Goal: Share content: Share content

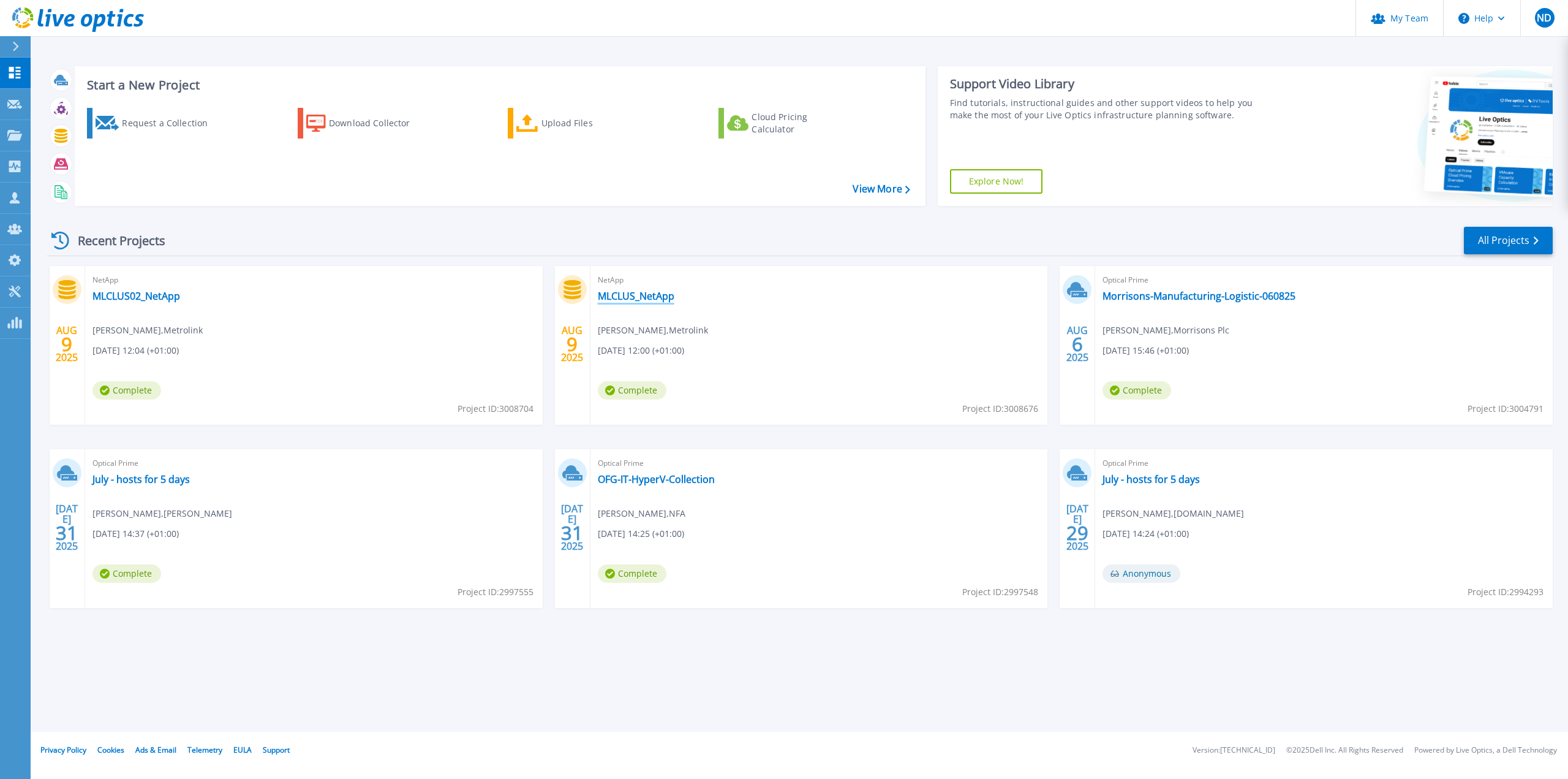
click at [651, 301] on link "MLCLUS_NetApp" at bounding box center [637, 296] width 77 height 13
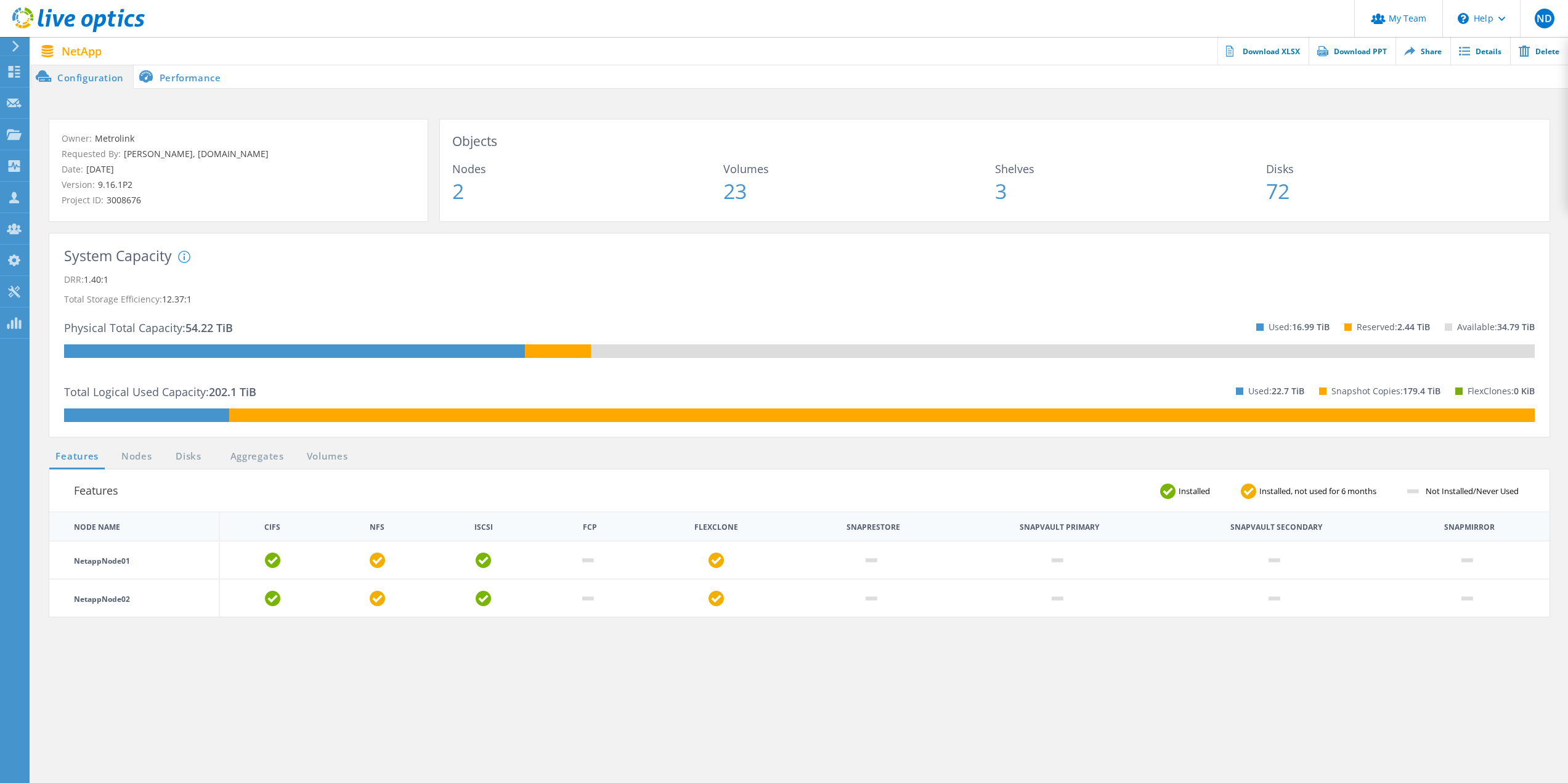
click at [147, 712] on div "Features Installed Installed, not used for 6 months Not Installed/Never Used No…" at bounding box center [799, 681] width 1513 height 423
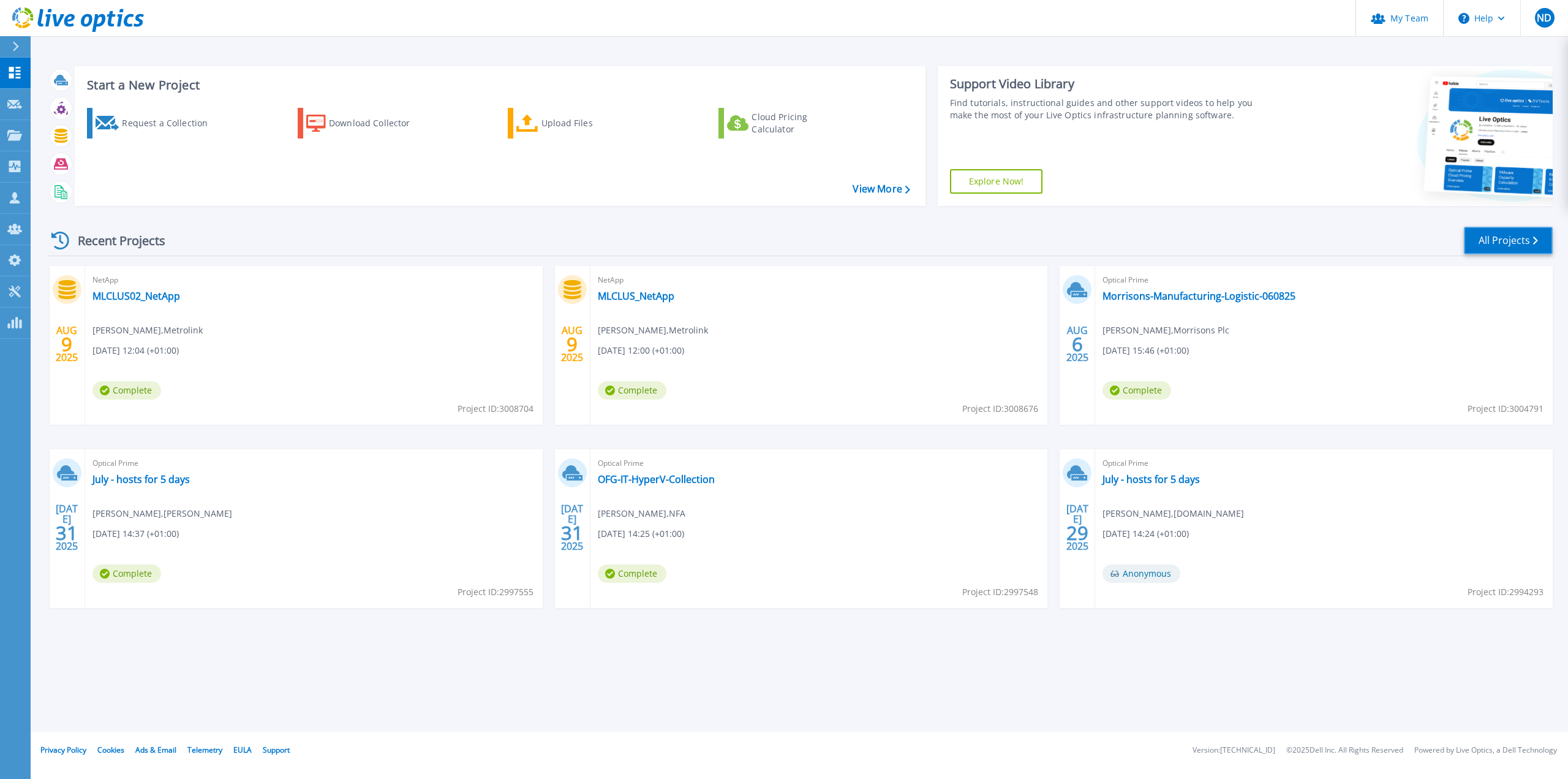
click at [1521, 249] on link "All Projects" at bounding box center [1509, 240] width 89 height 28
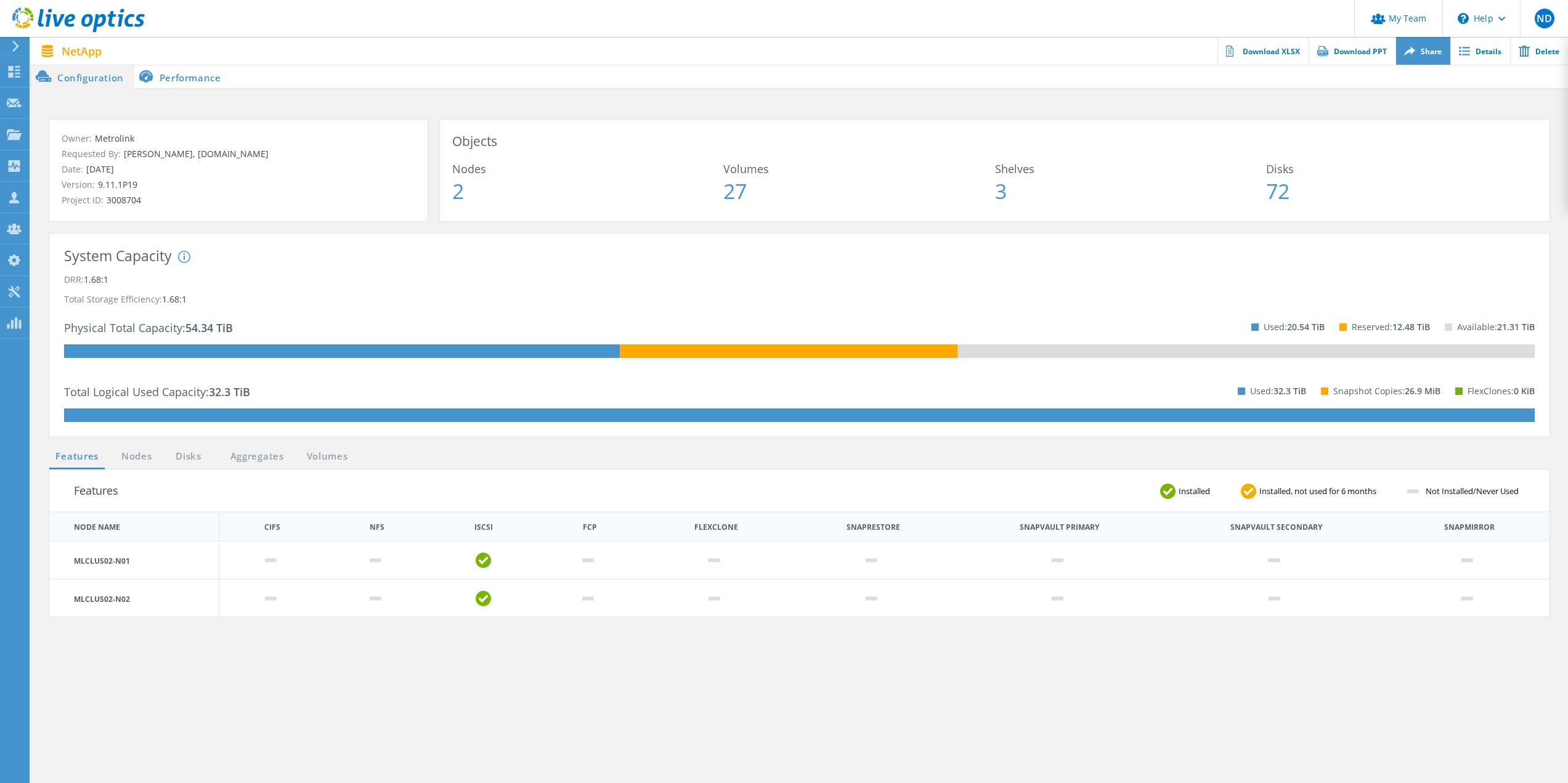
click at [1428, 58] on link "Share" at bounding box center [1423, 50] width 55 height 28
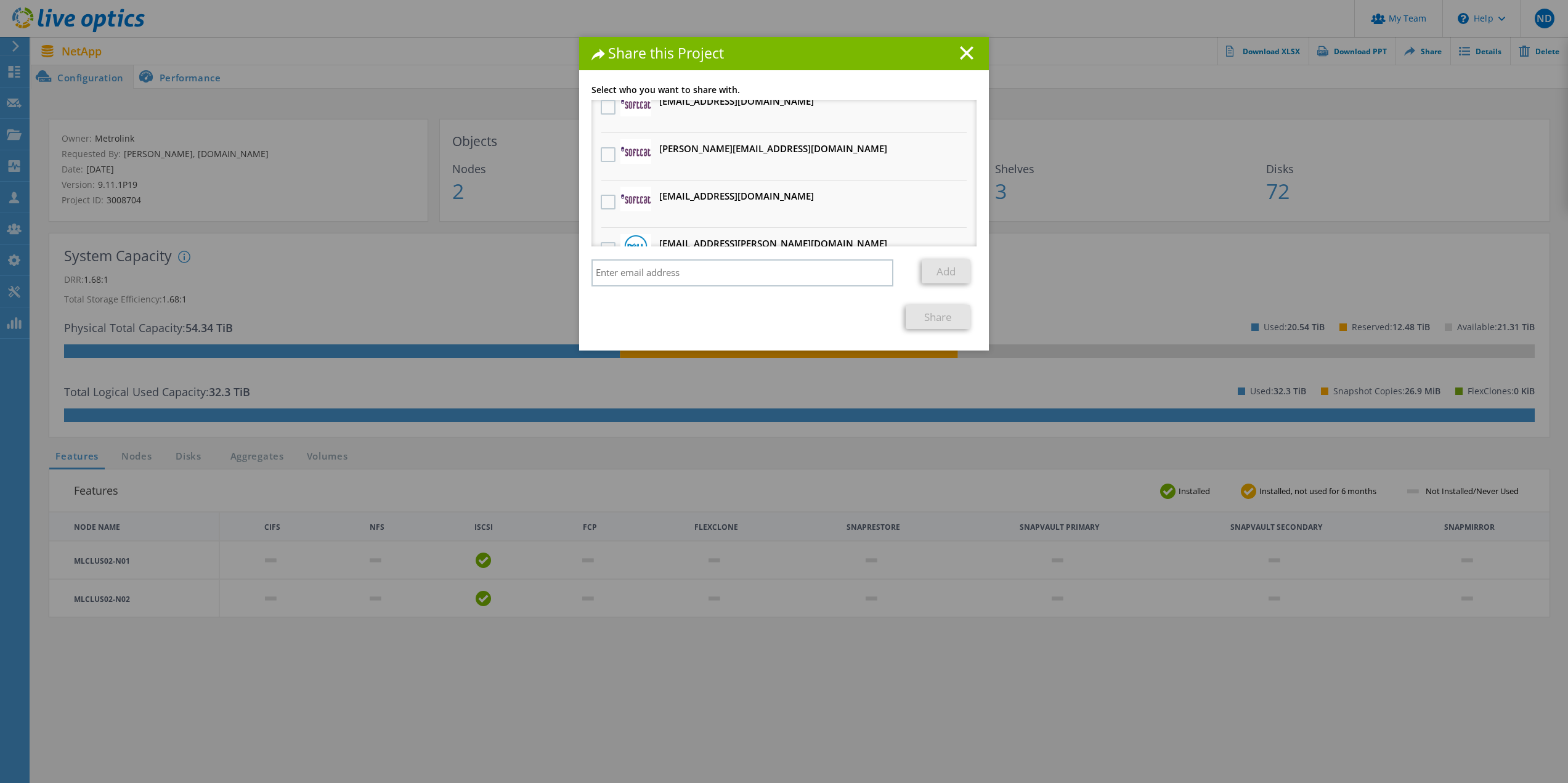
scroll to position [123, 0]
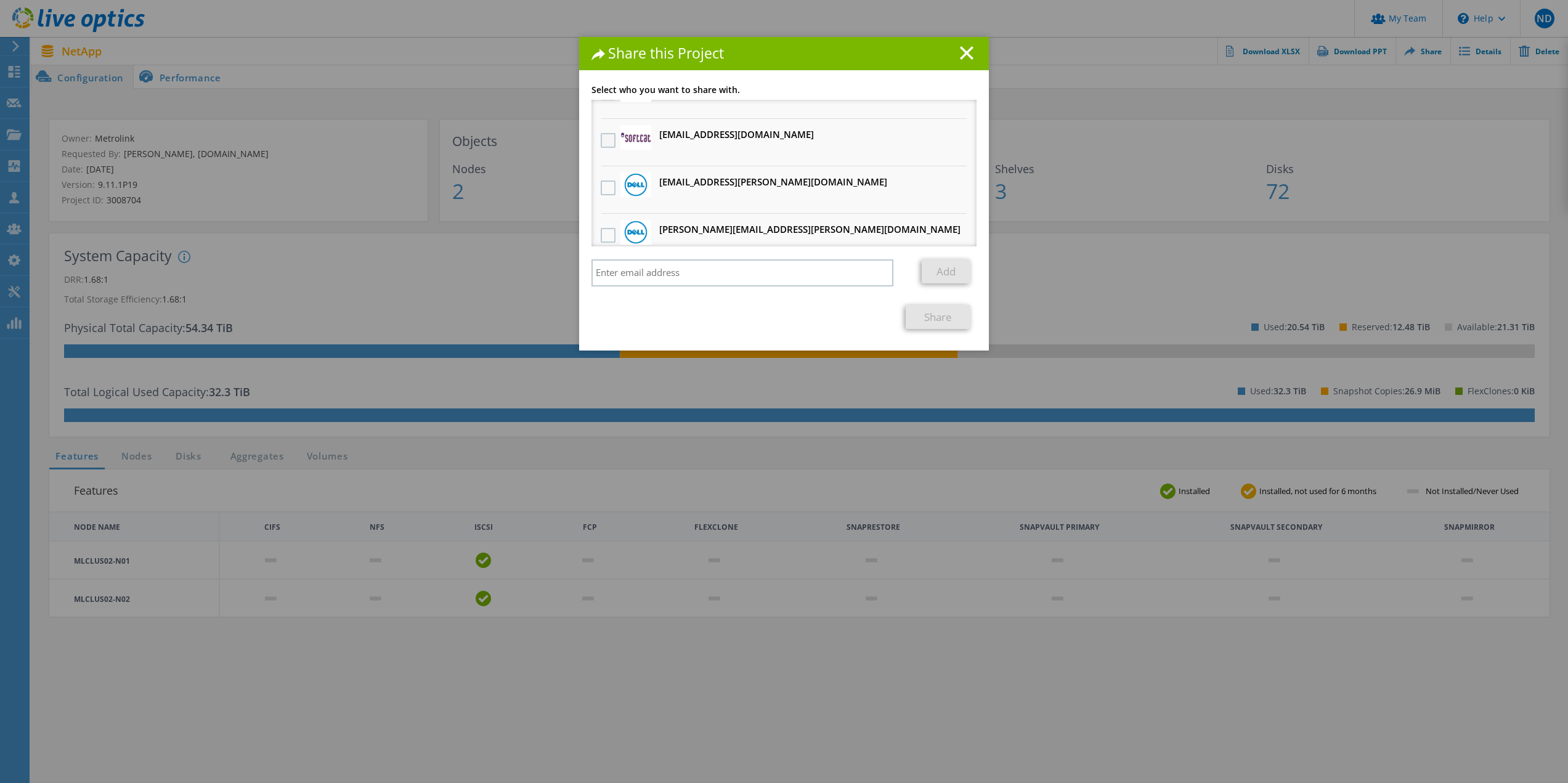
click at [605, 142] on label at bounding box center [609, 140] width 18 height 15
click at [0, 0] on input "checkbox" at bounding box center [0, 0] width 0 height 0
click at [928, 315] on link "Share" at bounding box center [938, 316] width 65 height 24
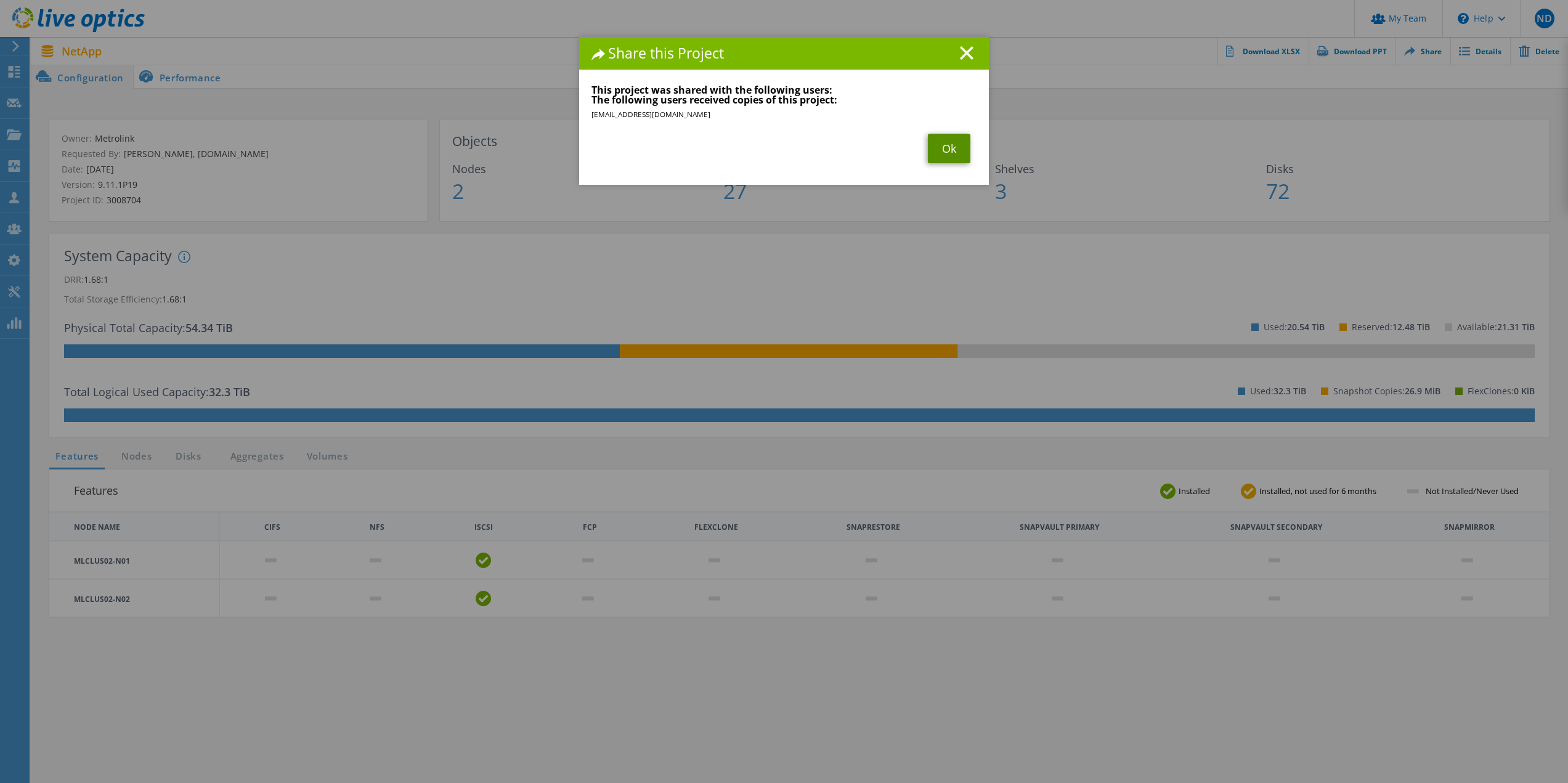
click at [951, 144] on link "Ok" at bounding box center [949, 148] width 43 height 29
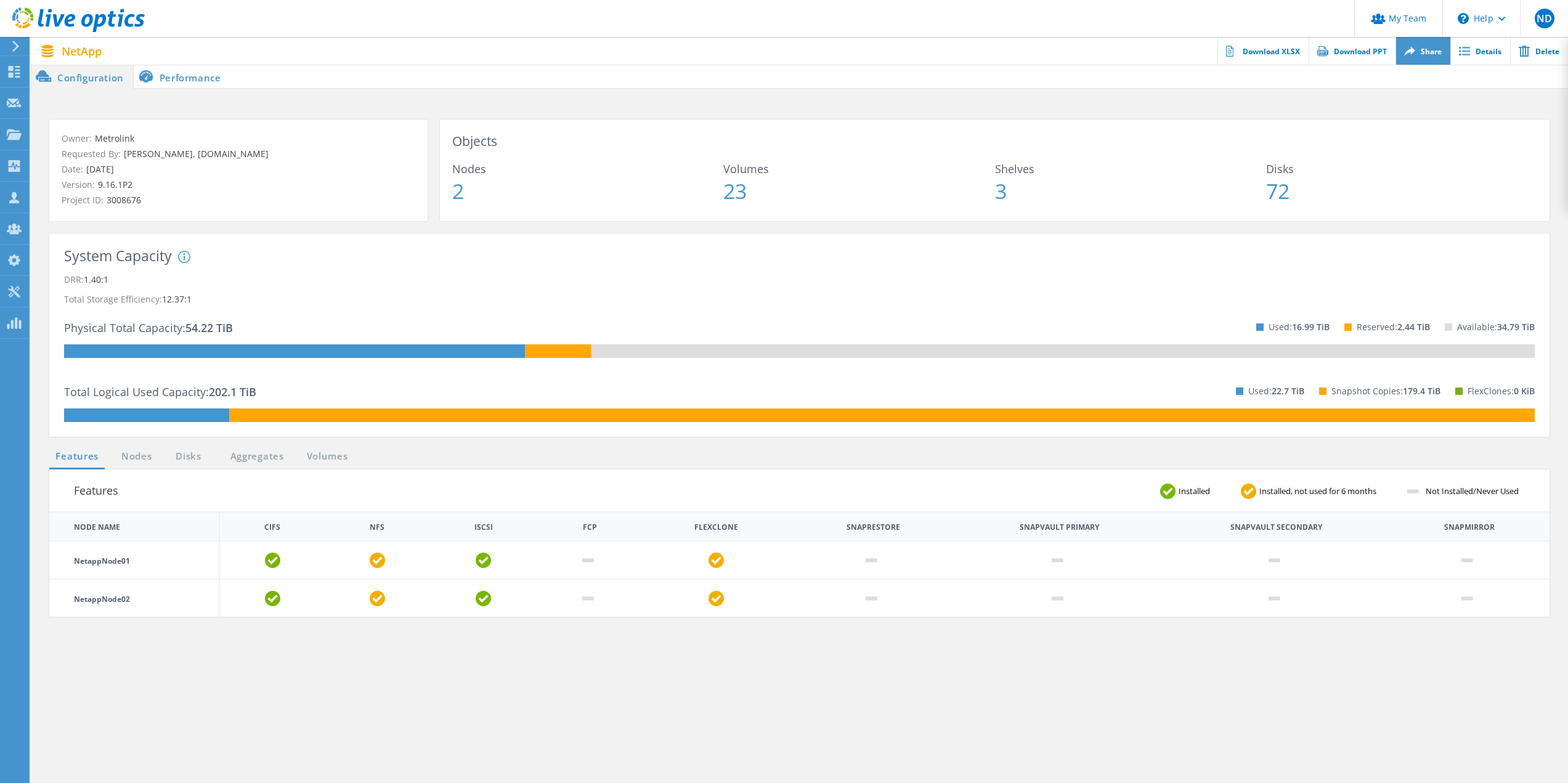
click at [1432, 56] on link "Share" at bounding box center [1423, 50] width 55 height 28
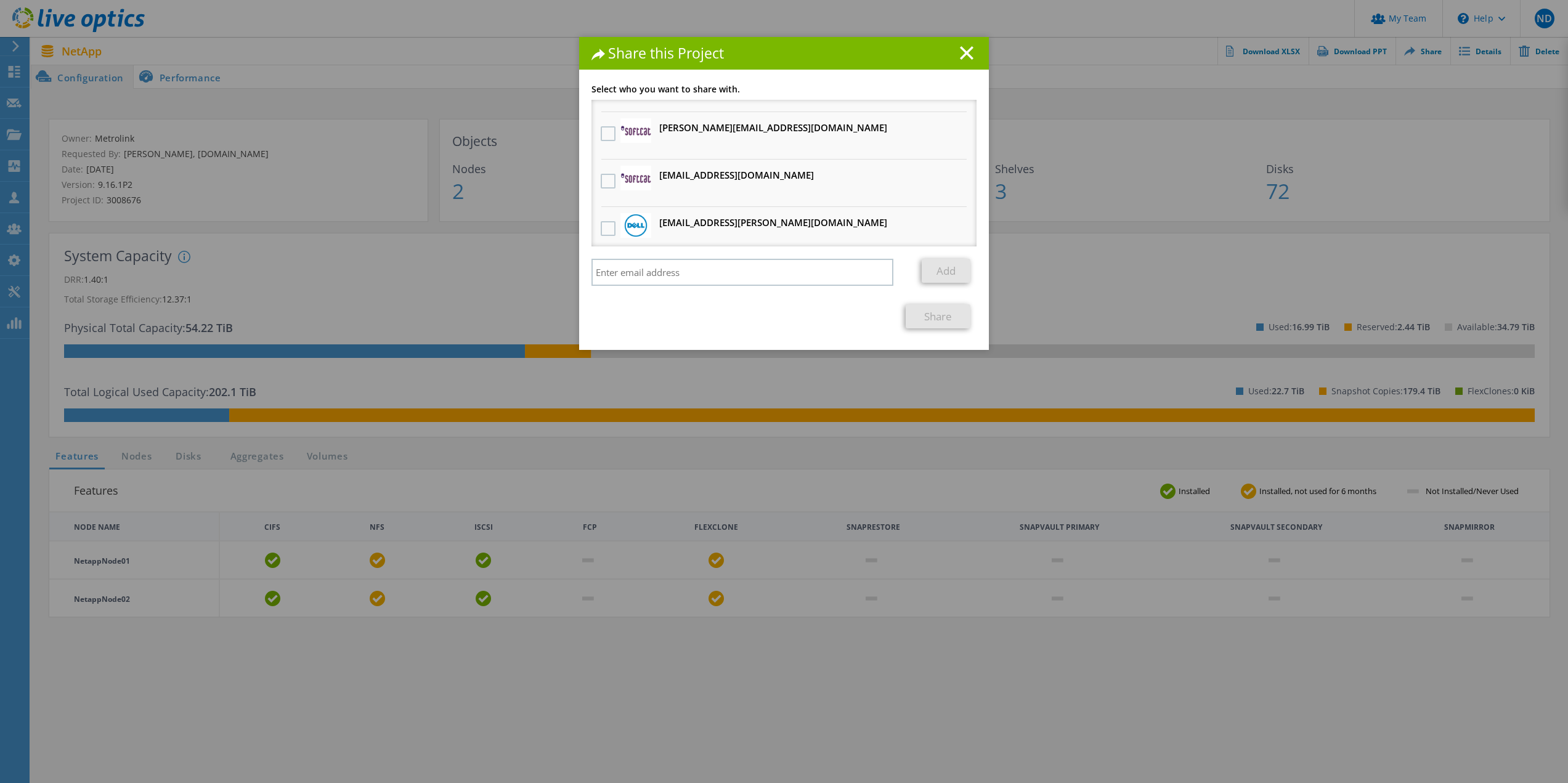
scroll to position [185, 0]
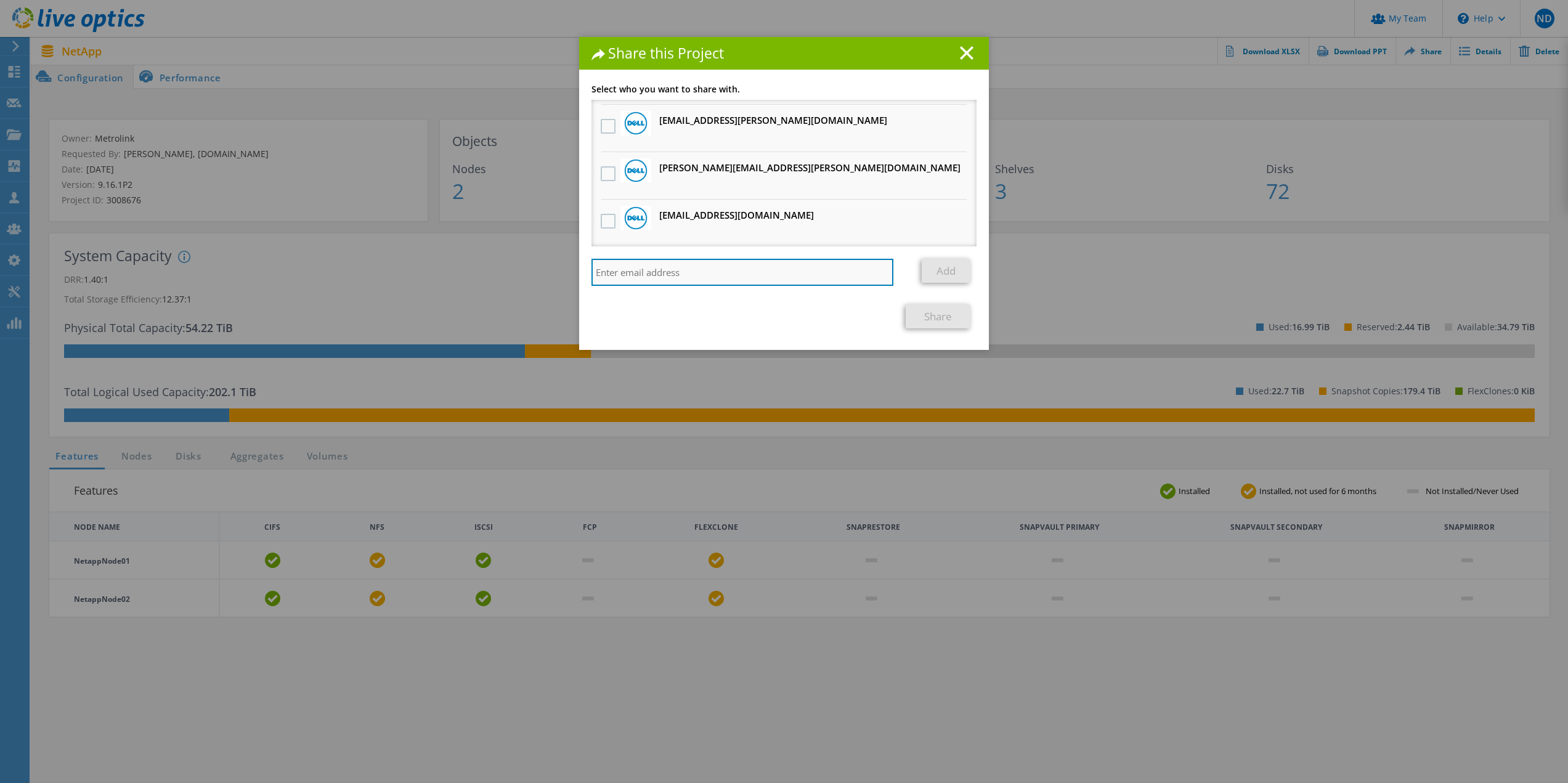
click at [660, 266] on input "search" at bounding box center [742, 272] width 302 height 27
paste input "DavidBrown@softcat.com"
type input "DavidBrown@softcat.com"
click at [943, 265] on link "Add" at bounding box center [946, 271] width 49 height 24
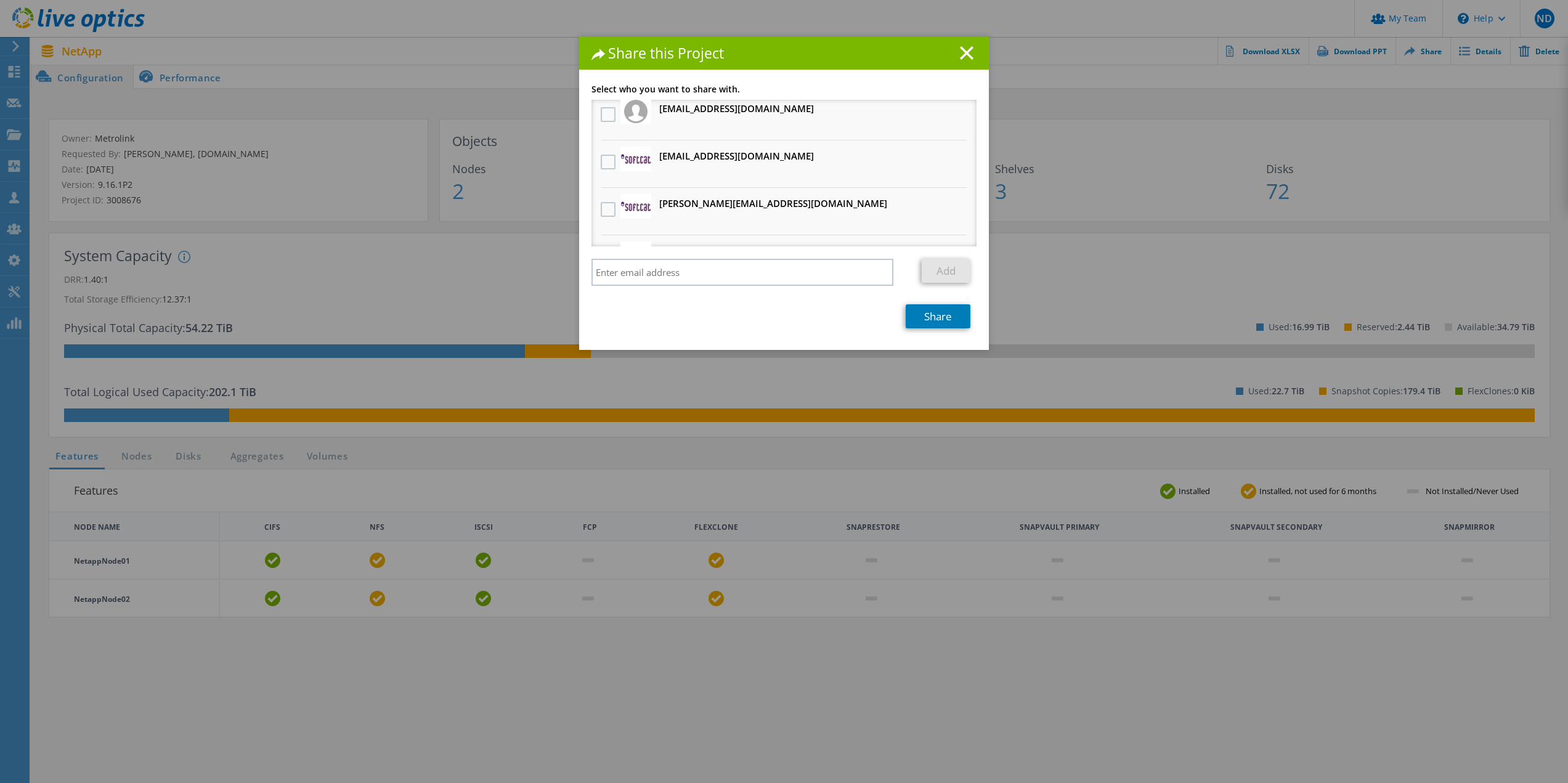
scroll to position [0, 0]
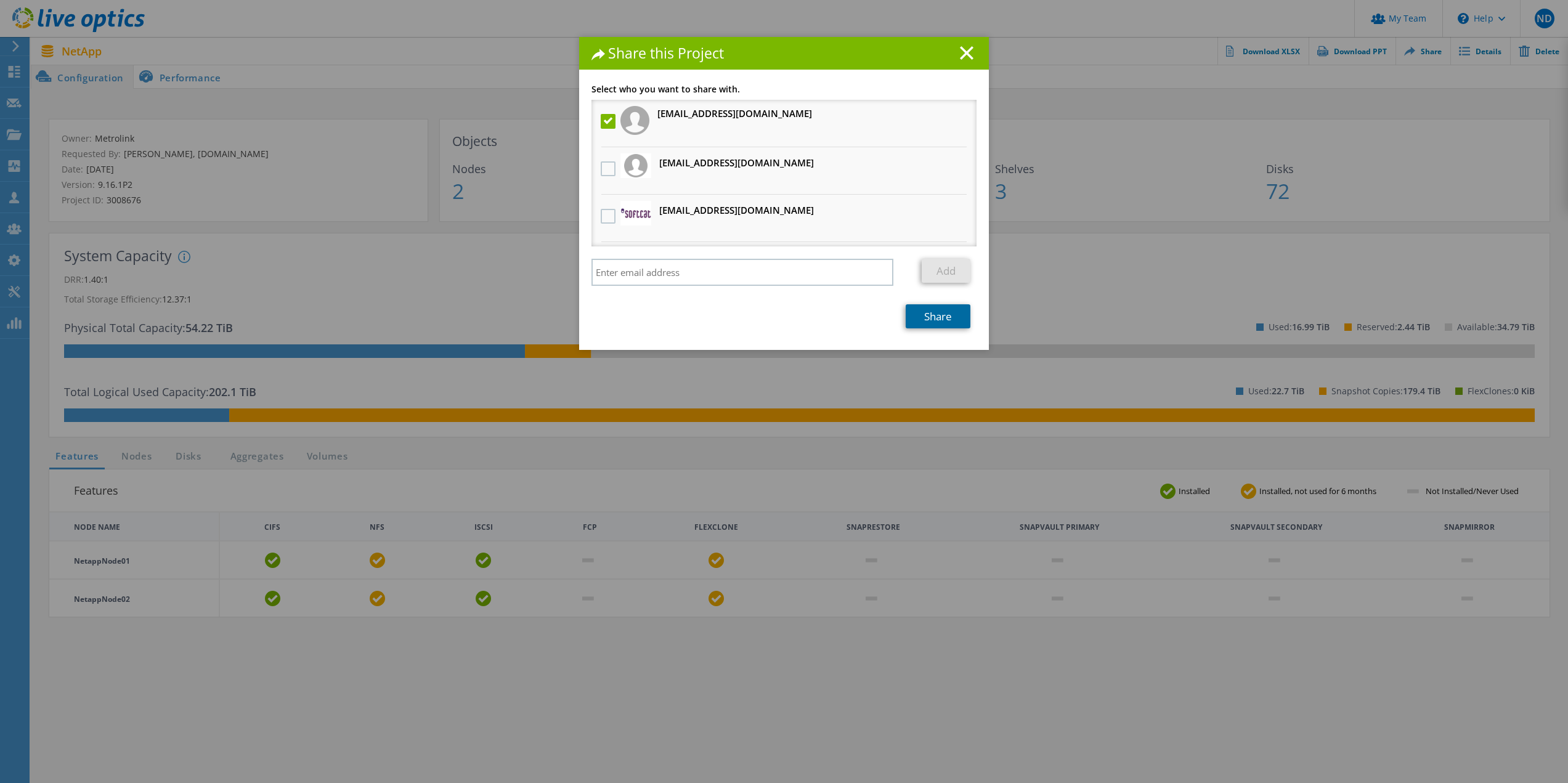
click at [944, 318] on link "Share" at bounding box center [938, 316] width 65 height 24
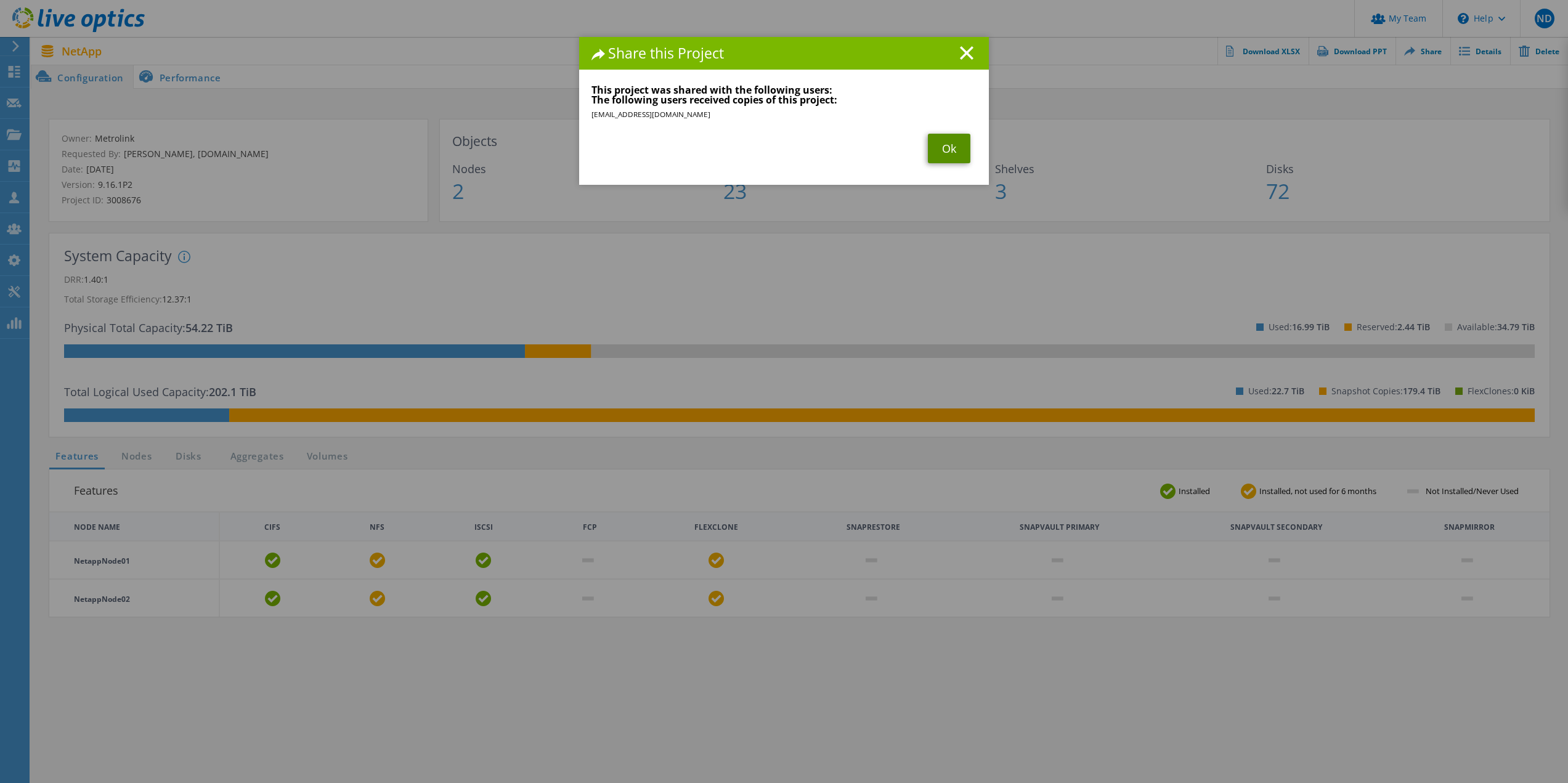
click at [943, 148] on link "Ok" at bounding box center [949, 148] width 43 height 29
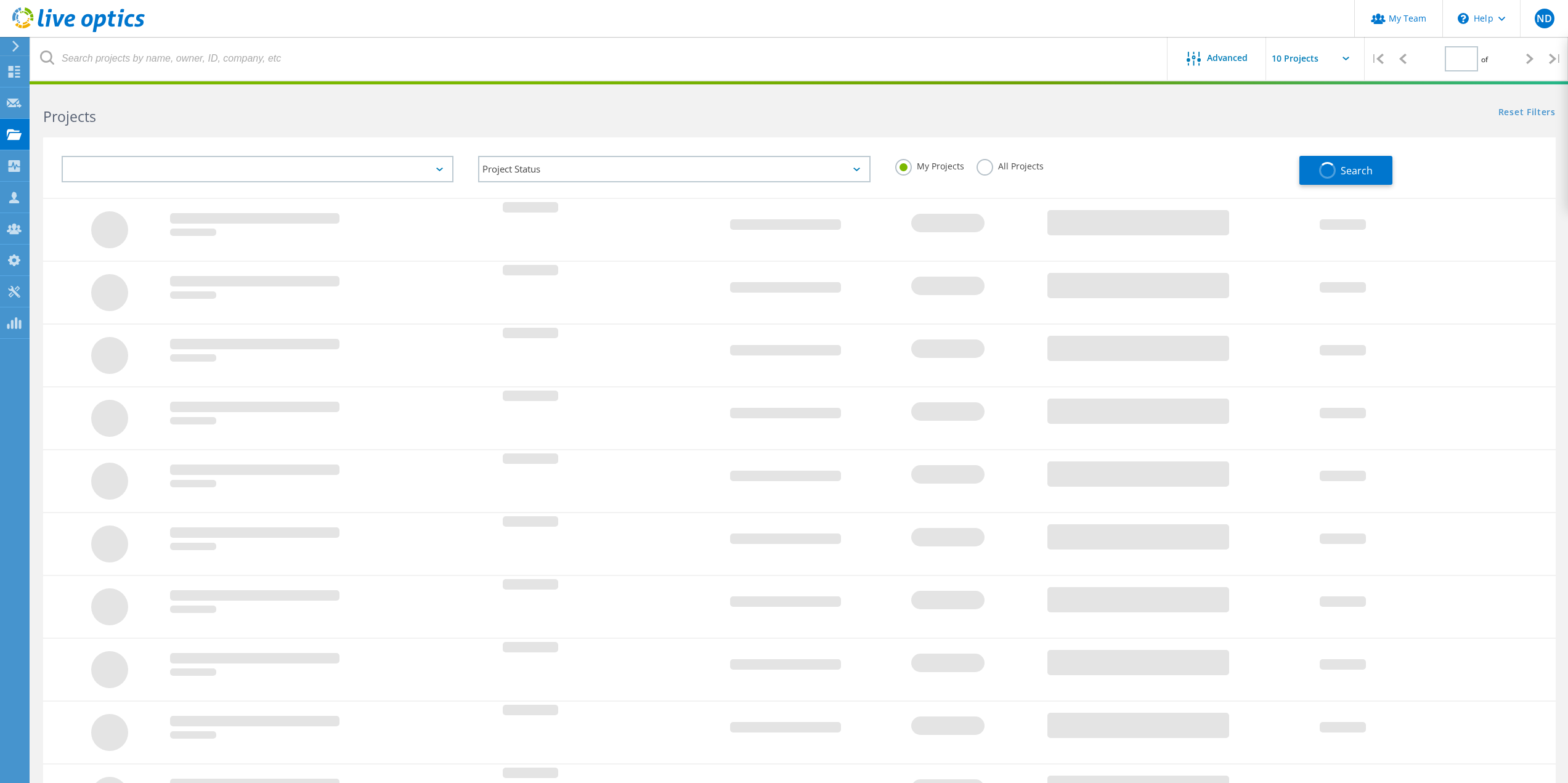
type input "1"
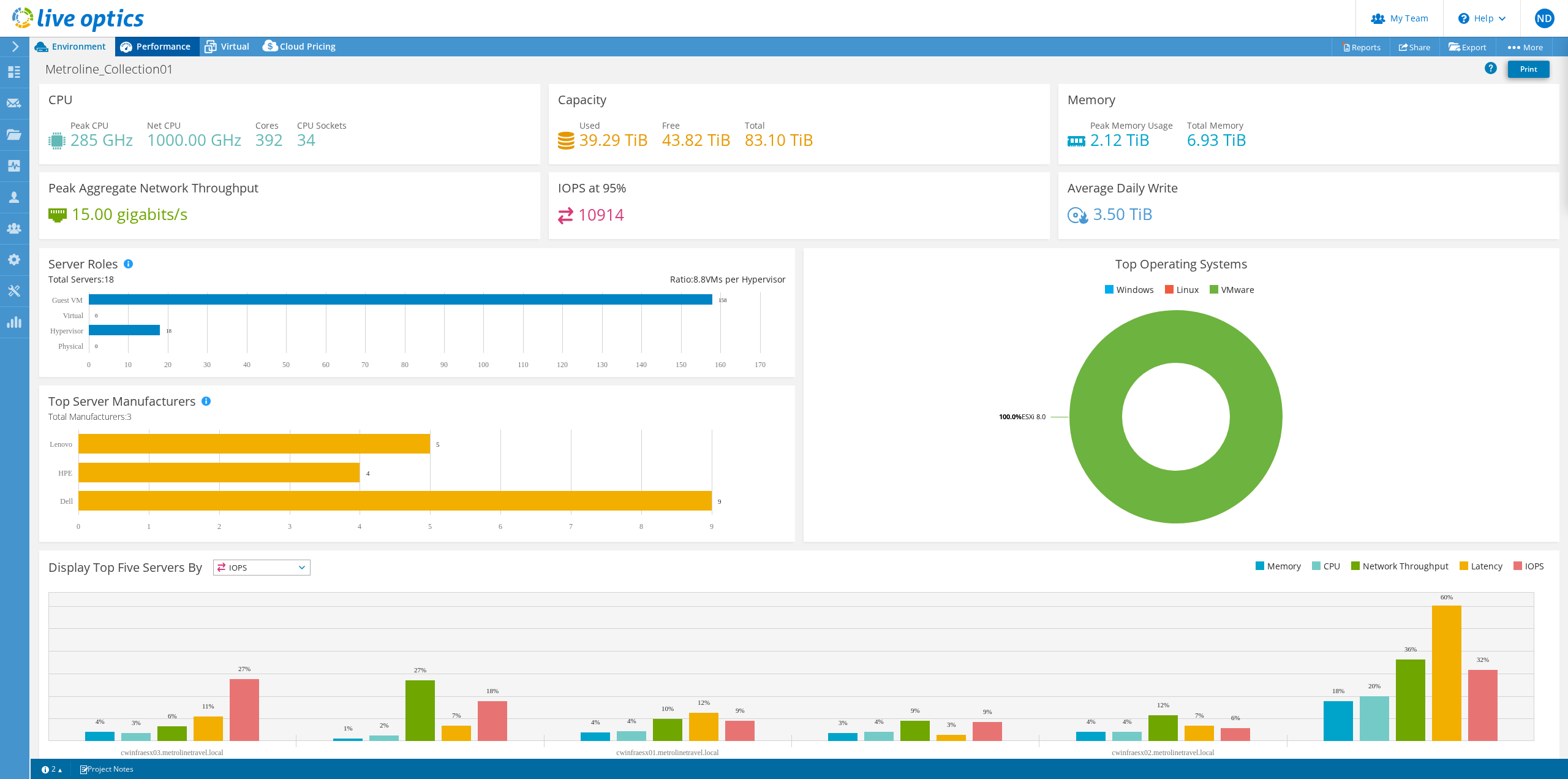
select select "USD"
click at [173, 46] on span "Performance" at bounding box center [164, 46] width 54 height 12
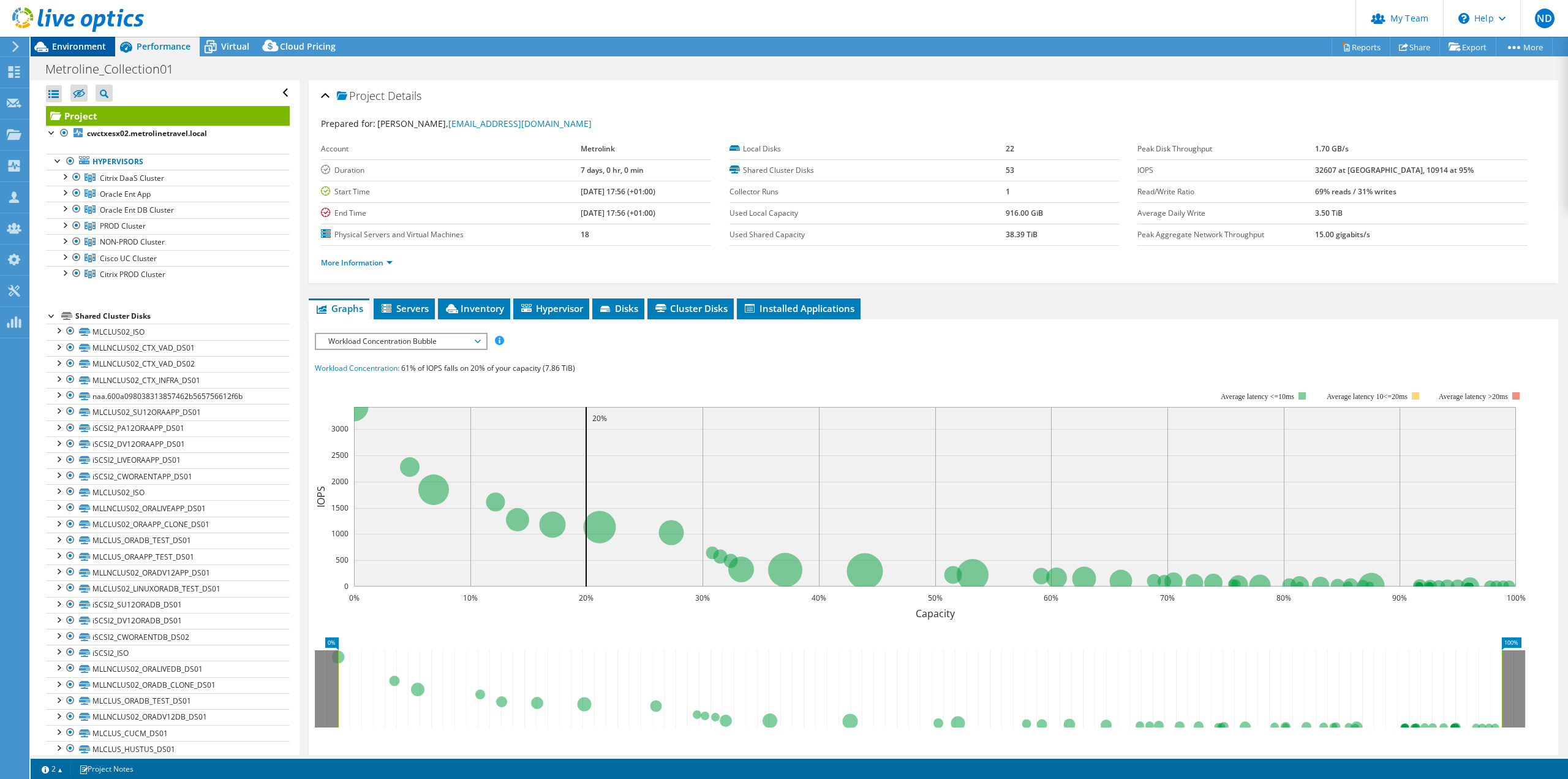
click at [84, 48] on span "Environment" at bounding box center [79, 46] width 54 height 12
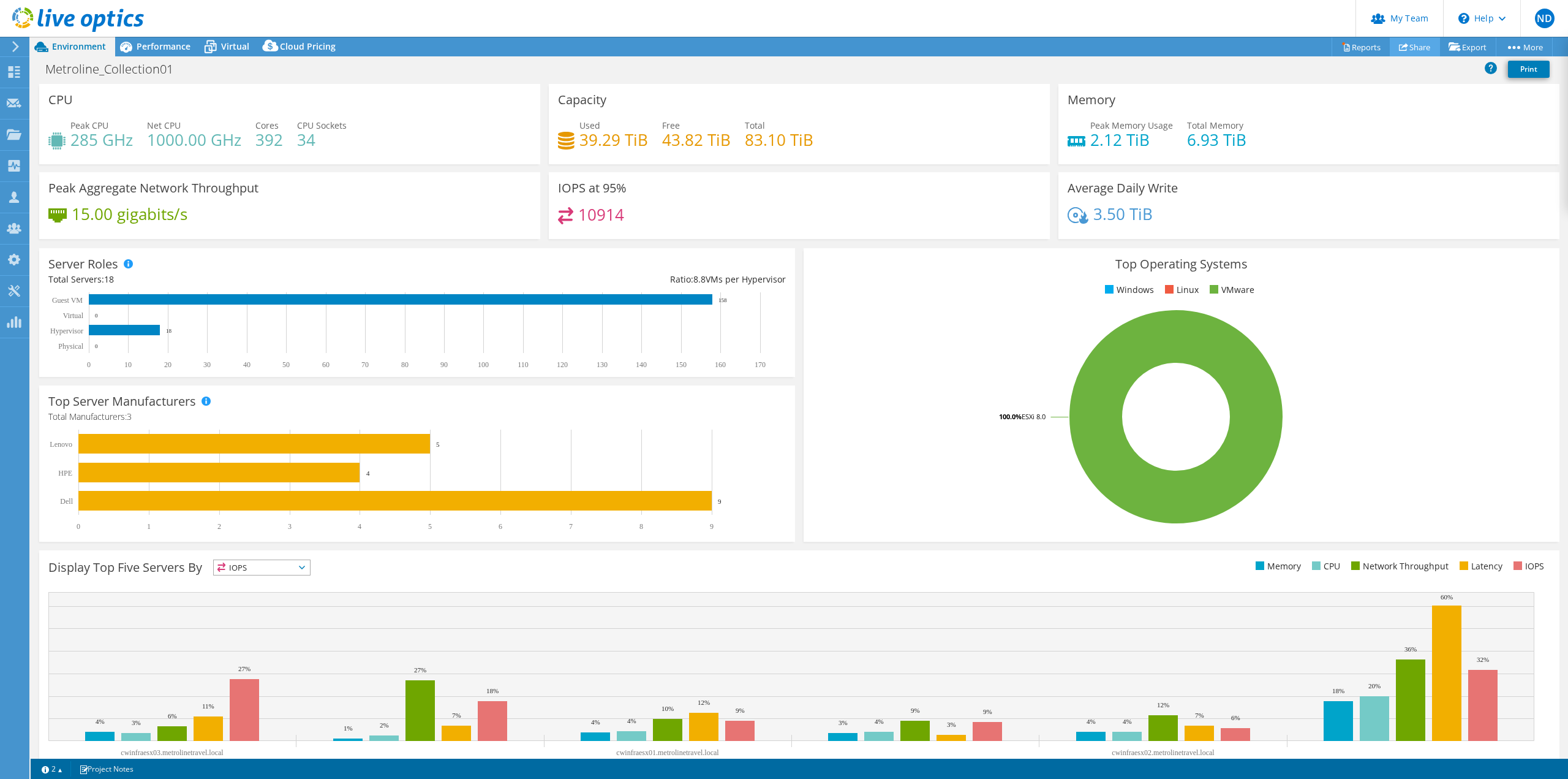
click at [1418, 46] on link "Share" at bounding box center [1415, 47] width 50 height 19
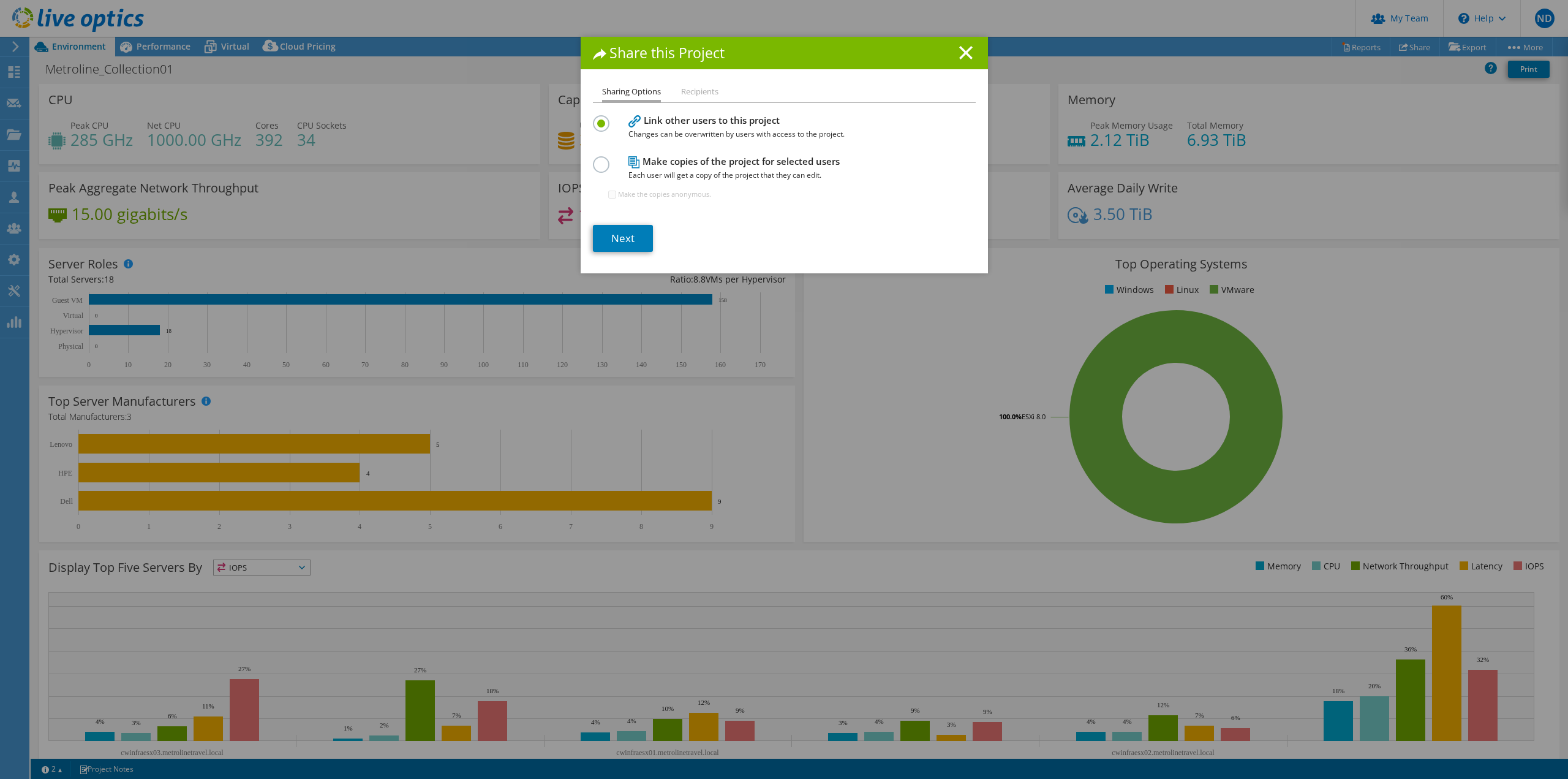
click at [596, 160] on label at bounding box center [604, 158] width 22 height 3
click at [0, 0] on input "radio" at bounding box center [0, 0] width 0 height 0
click at [625, 232] on link "Next" at bounding box center [623, 238] width 60 height 27
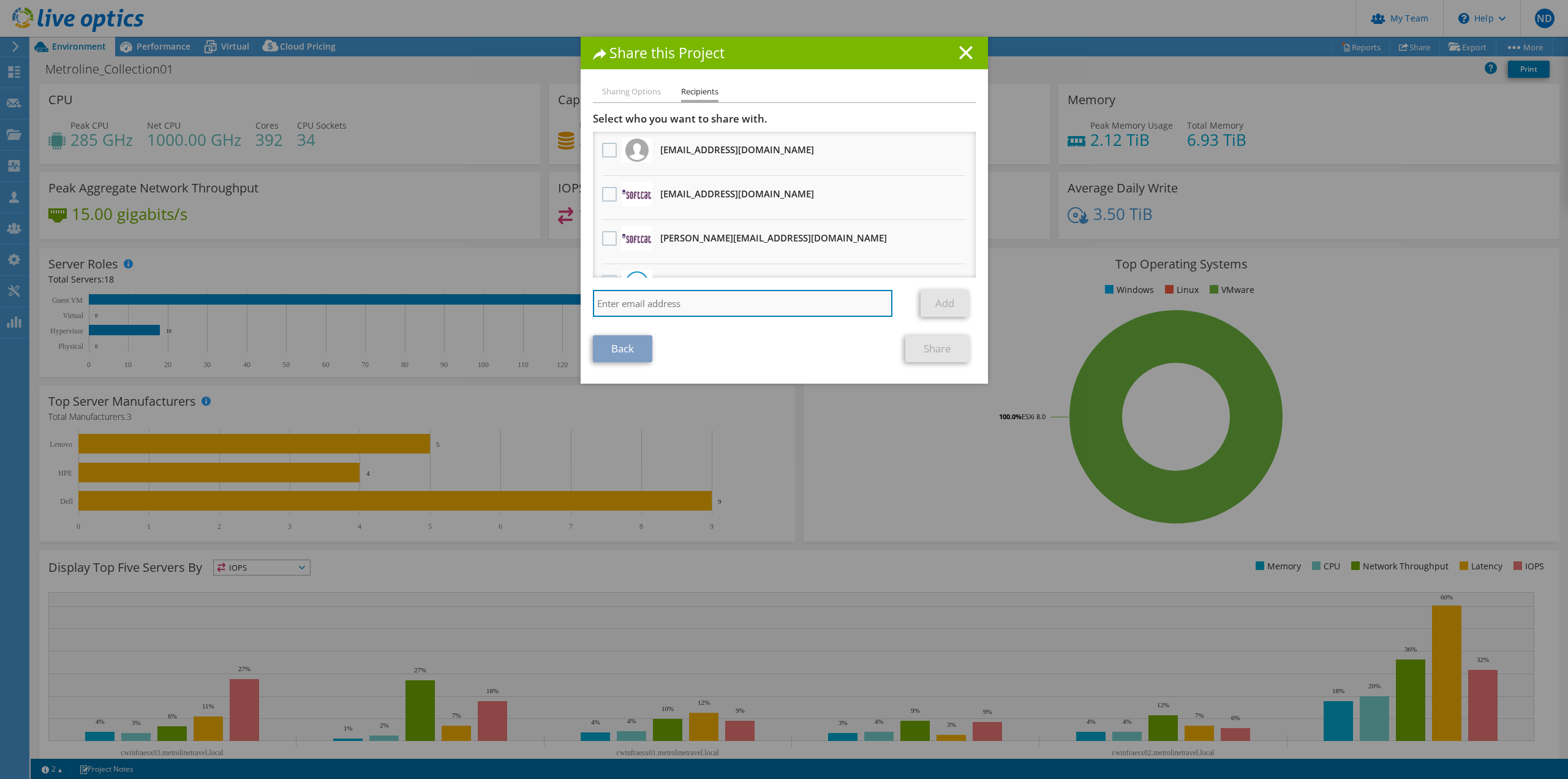
click at [673, 309] on input "search" at bounding box center [743, 303] width 300 height 27
paste input "DavidBrown@softcat.com"
type input "DavidBrown@softcat.com"
click at [942, 298] on link "Add" at bounding box center [945, 303] width 48 height 27
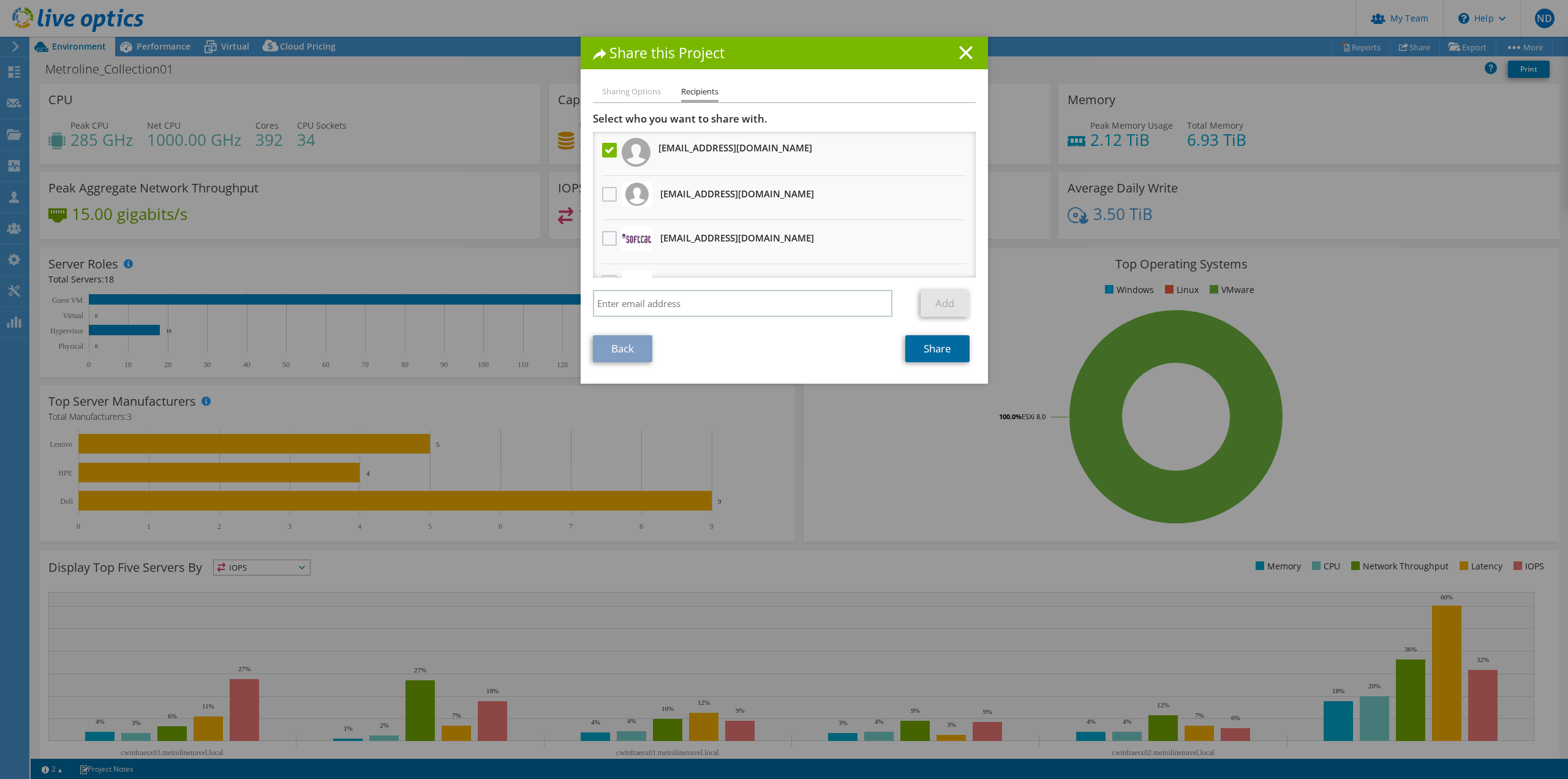
click at [944, 349] on link "Share" at bounding box center [937, 349] width 64 height 27
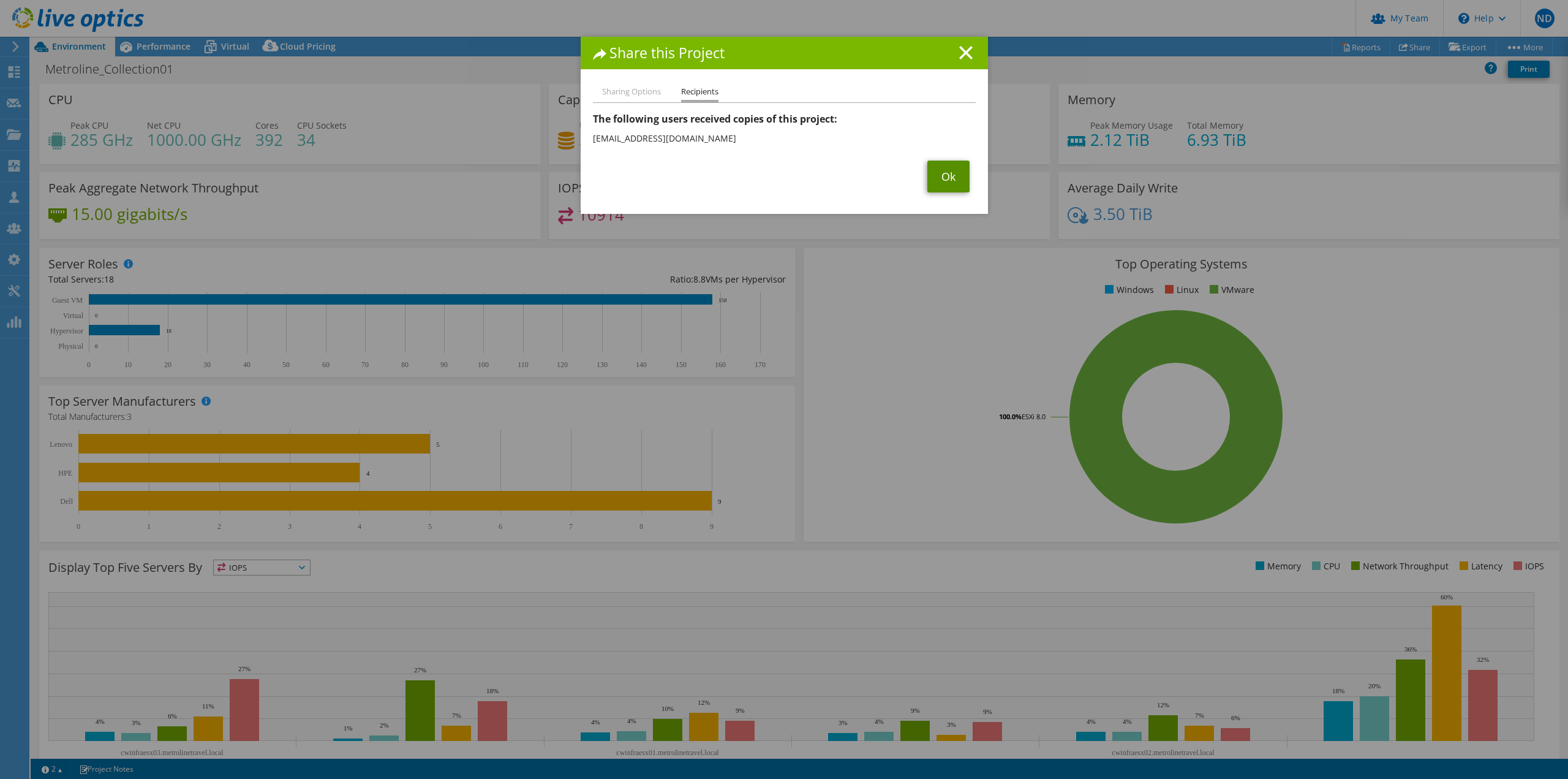
click at [928, 170] on link "Ok" at bounding box center [948, 176] width 43 height 32
